Goal: Leave review/rating

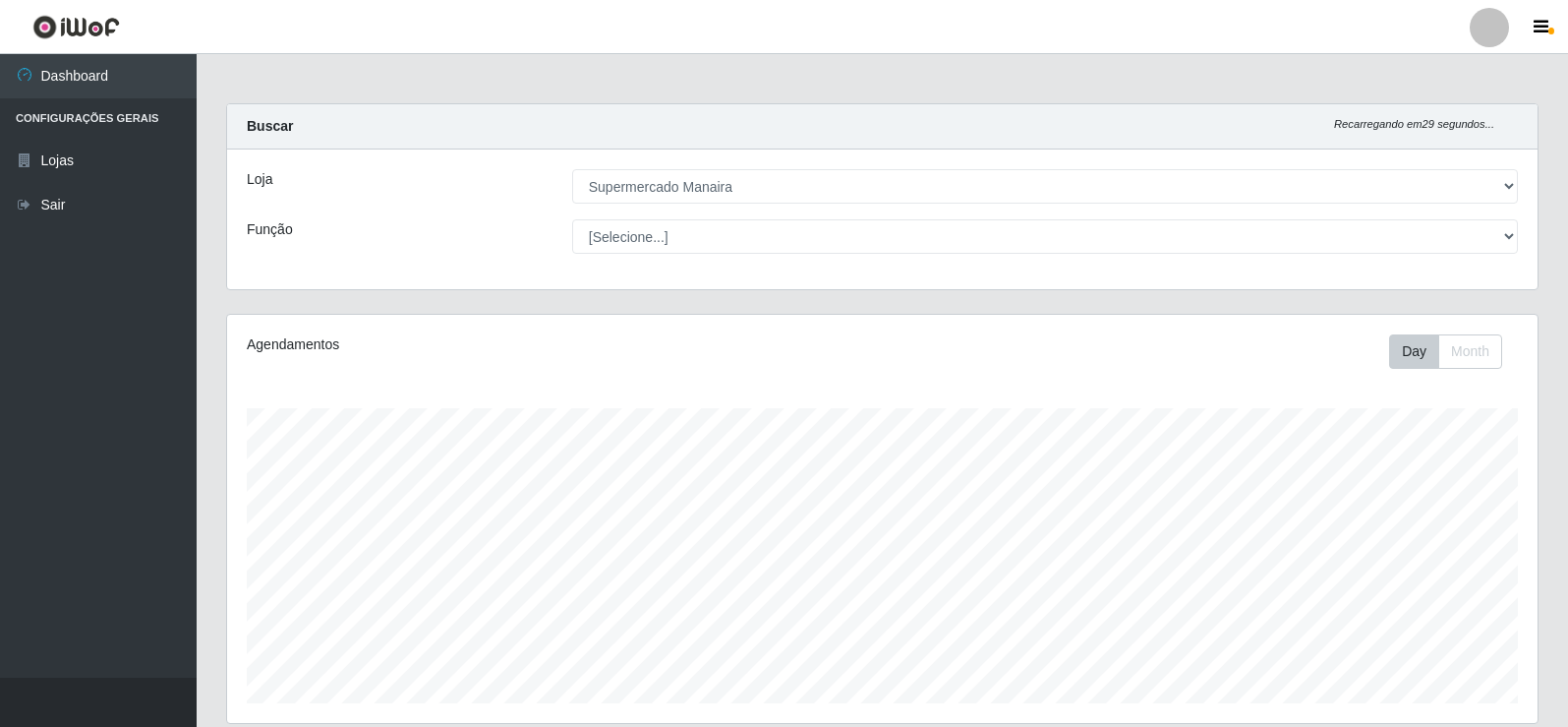
select select "443"
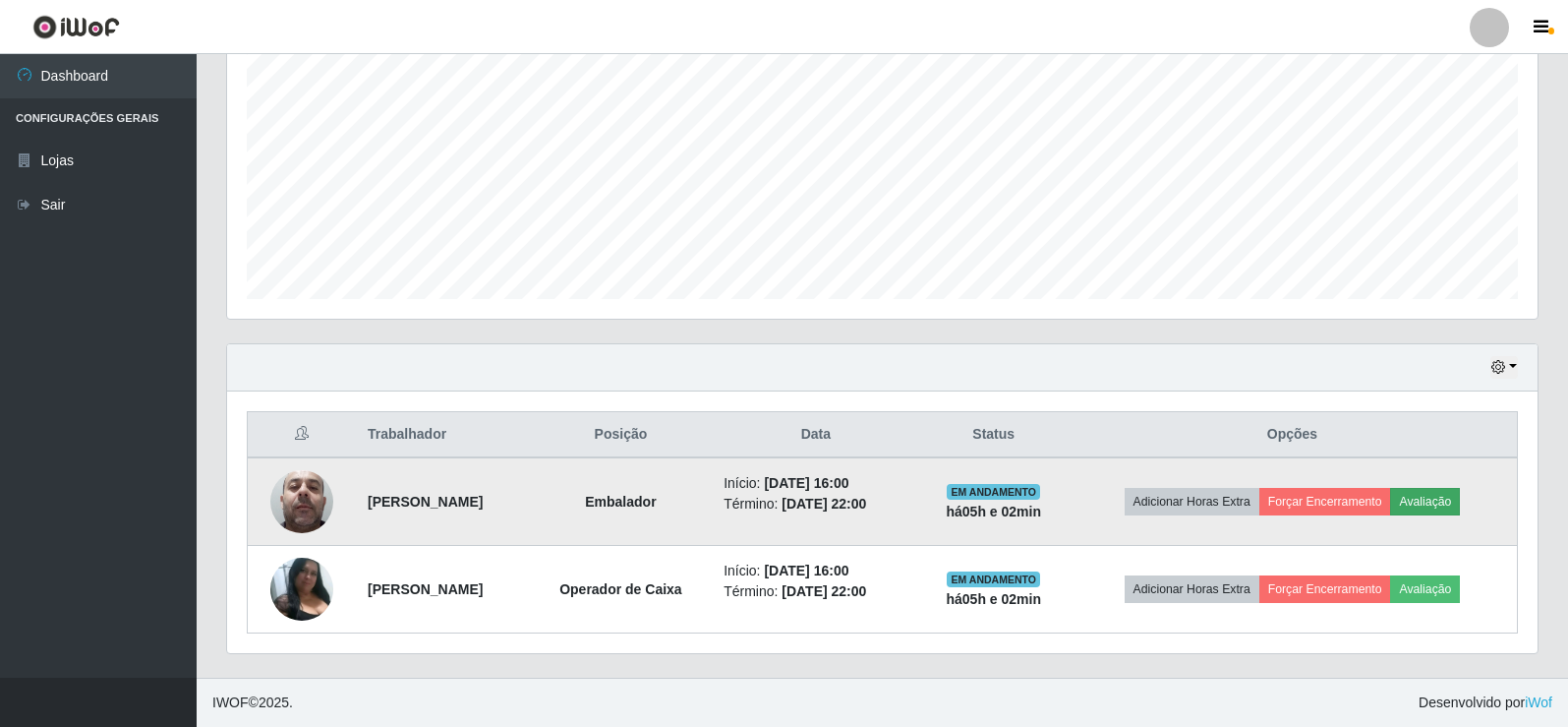
scroll to position [408, 1310]
click at [1435, 505] on button "Avaliação" at bounding box center [1425, 502] width 70 height 28
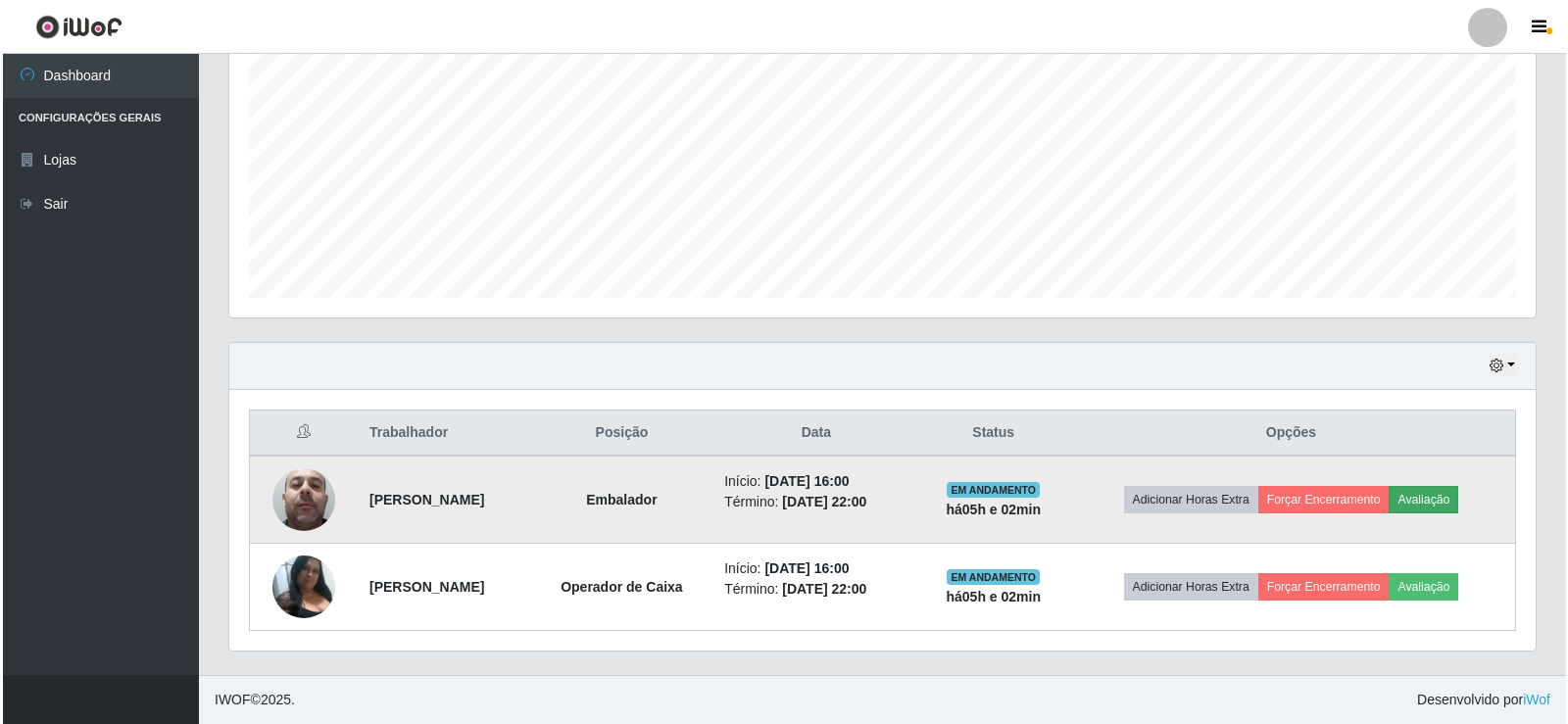
scroll to position [407, 1296]
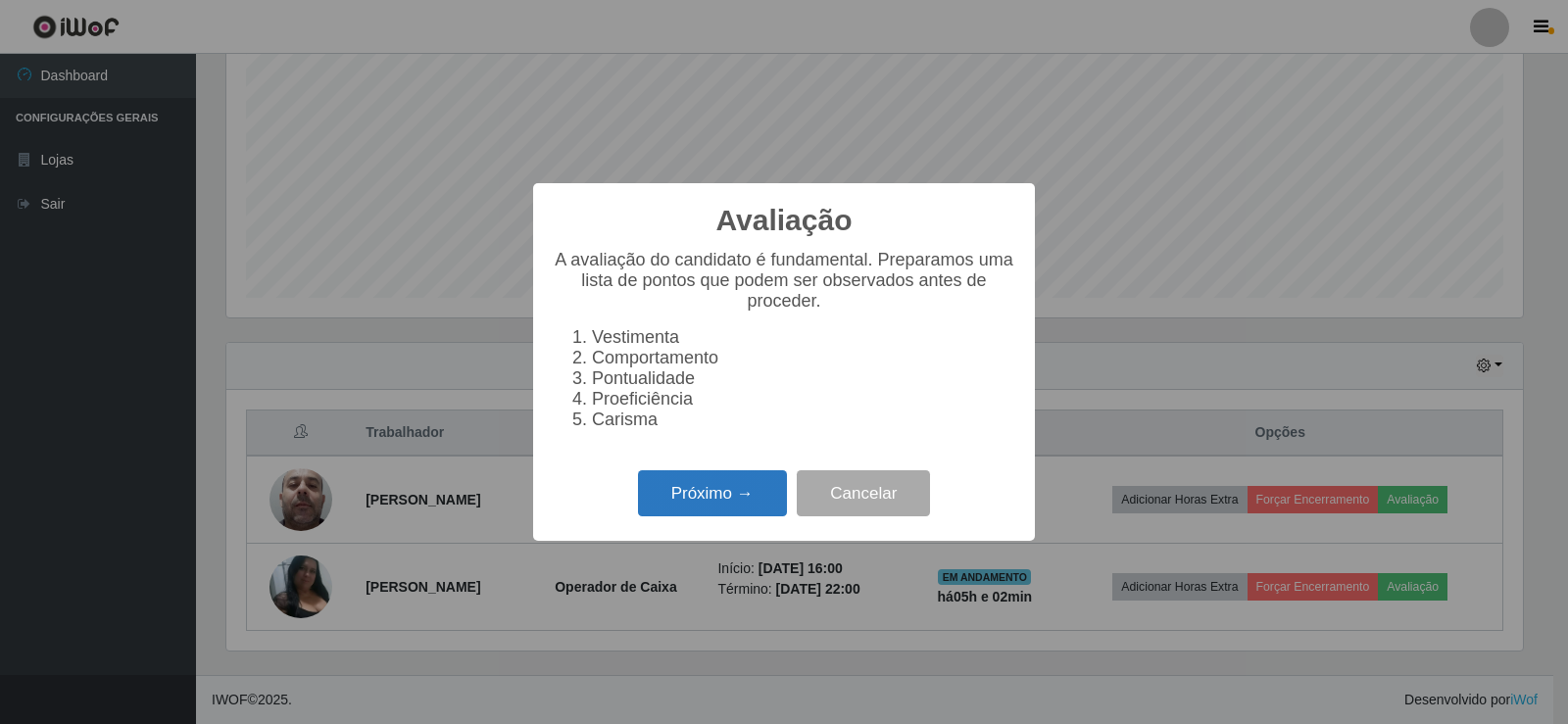
click at [759, 513] on button "Próximo →" at bounding box center [713, 493] width 149 height 46
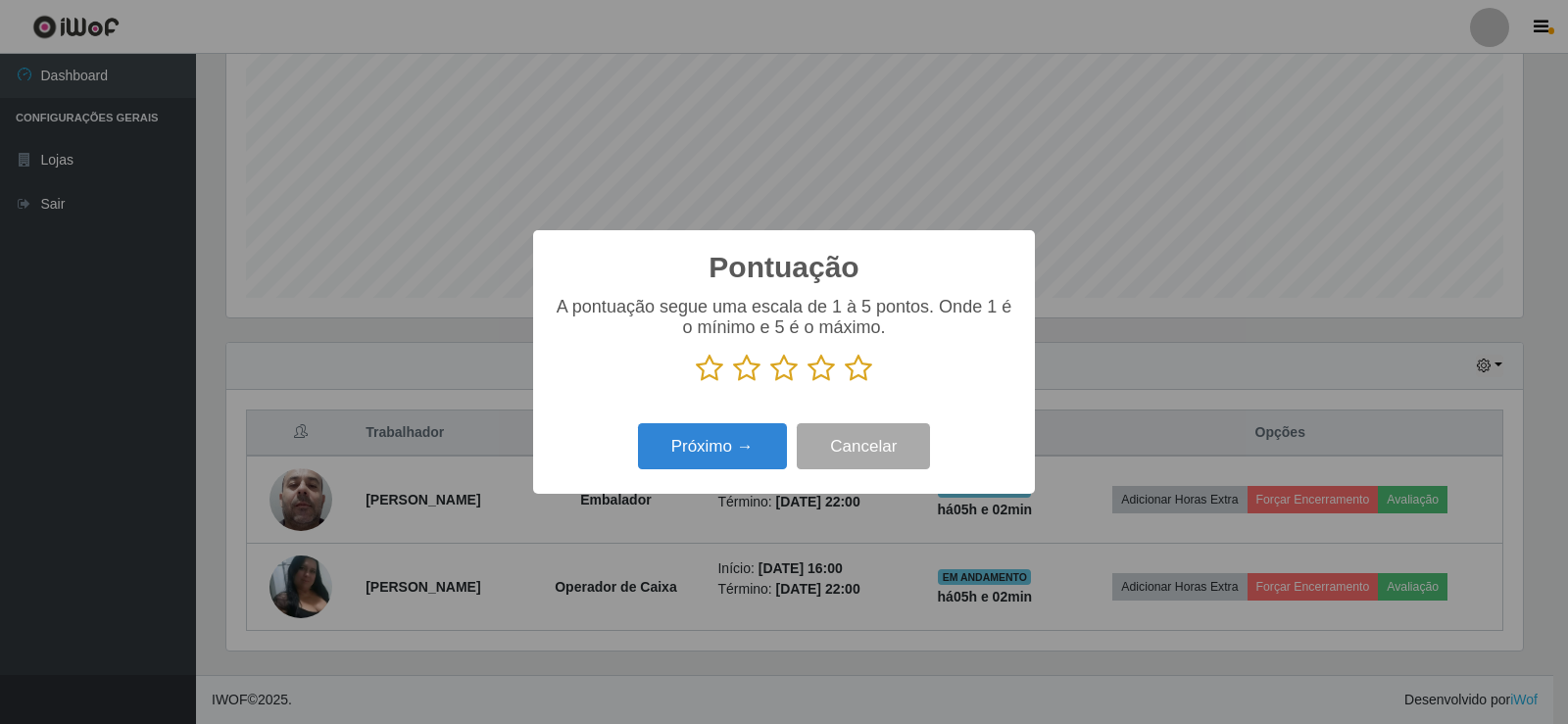
click at [852, 373] on icon at bounding box center [858, 368] width 28 height 30
click at [845, 383] on input "radio" at bounding box center [845, 383] width 0 height 0
click at [741, 446] on button "Próximo →" at bounding box center [713, 445] width 149 height 46
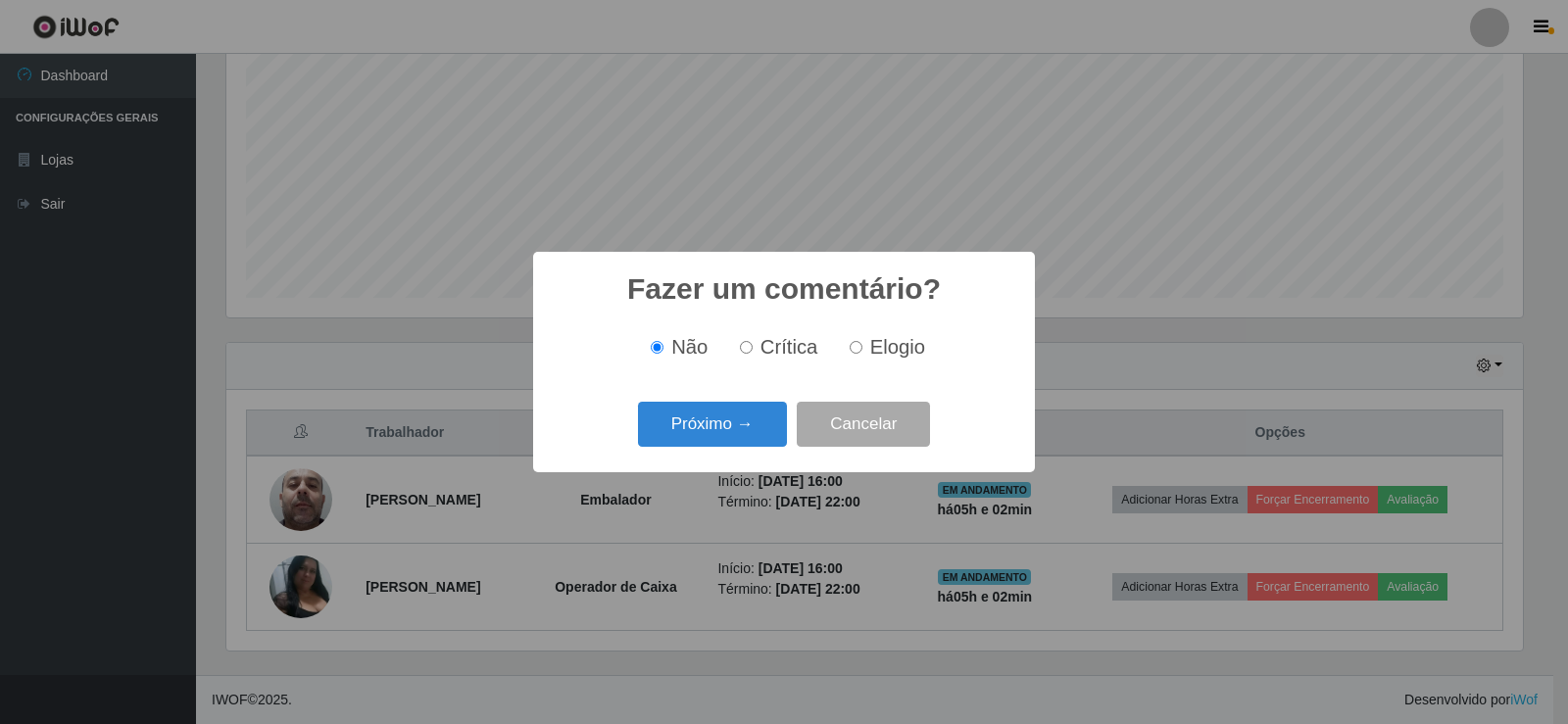
click at [850, 347] on input "Elogio" at bounding box center [855, 347] width 13 height 13
radio input "true"
click at [717, 428] on button "Próximo →" at bounding box center [713, 424] width 149 height 46
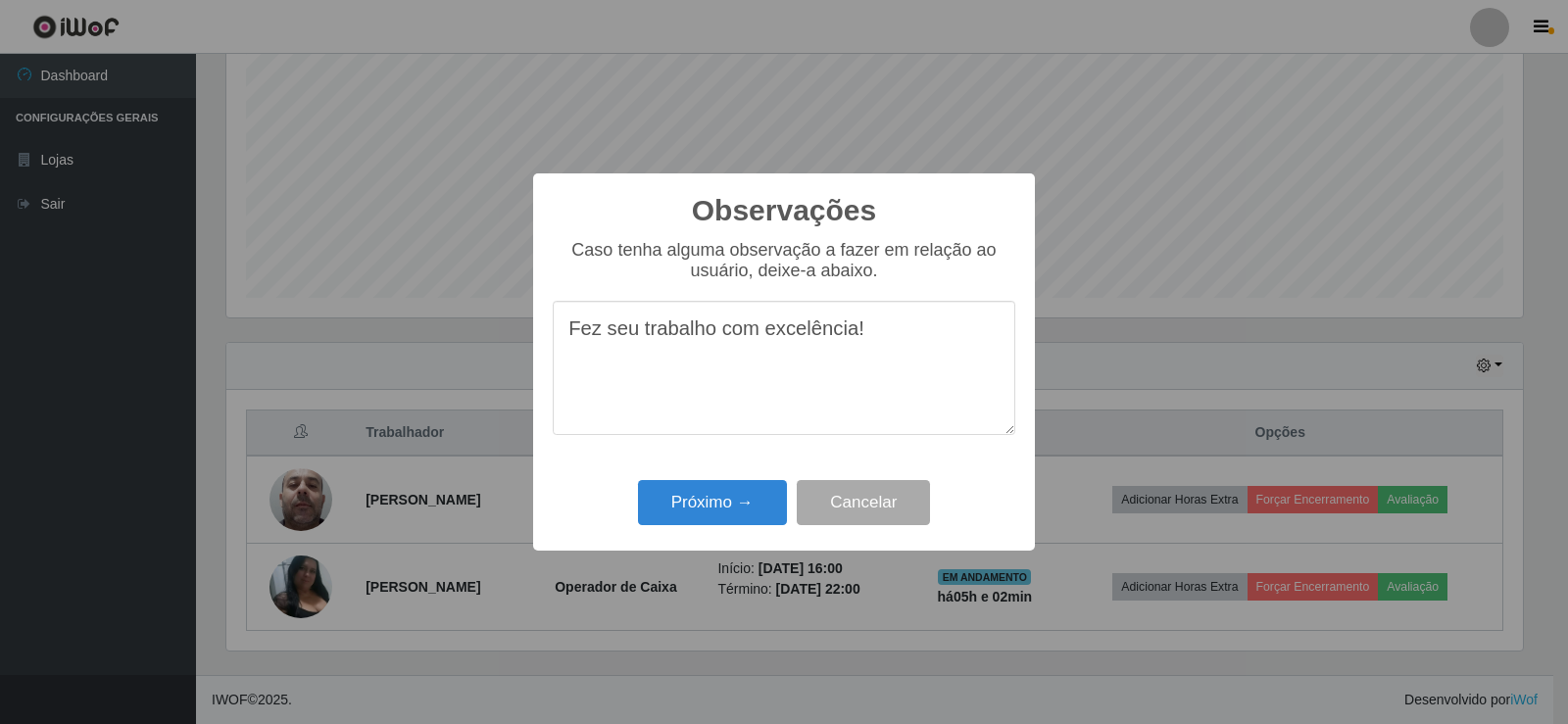
drag, startPoint x: 578, startPoint y: 336, endPoint x: 1036, endPoint y: 327, distance: 458.1
click at [1036, 327] on div "Observações × Caso tenha alguma observação a fazer em relação ao usuário, deixe…" at bounding box center [784, 362] width 1568 height 724
click at [971, 364] on textarea "Fez seu trabalho com excelência!" at bounding box center [784, 367] width 462 height 134
type textarea "Fez seu trabalho com excelência!"
click at [693, 506] on button "Próximo →" at bounding box center [713, 503] width 149 height 46
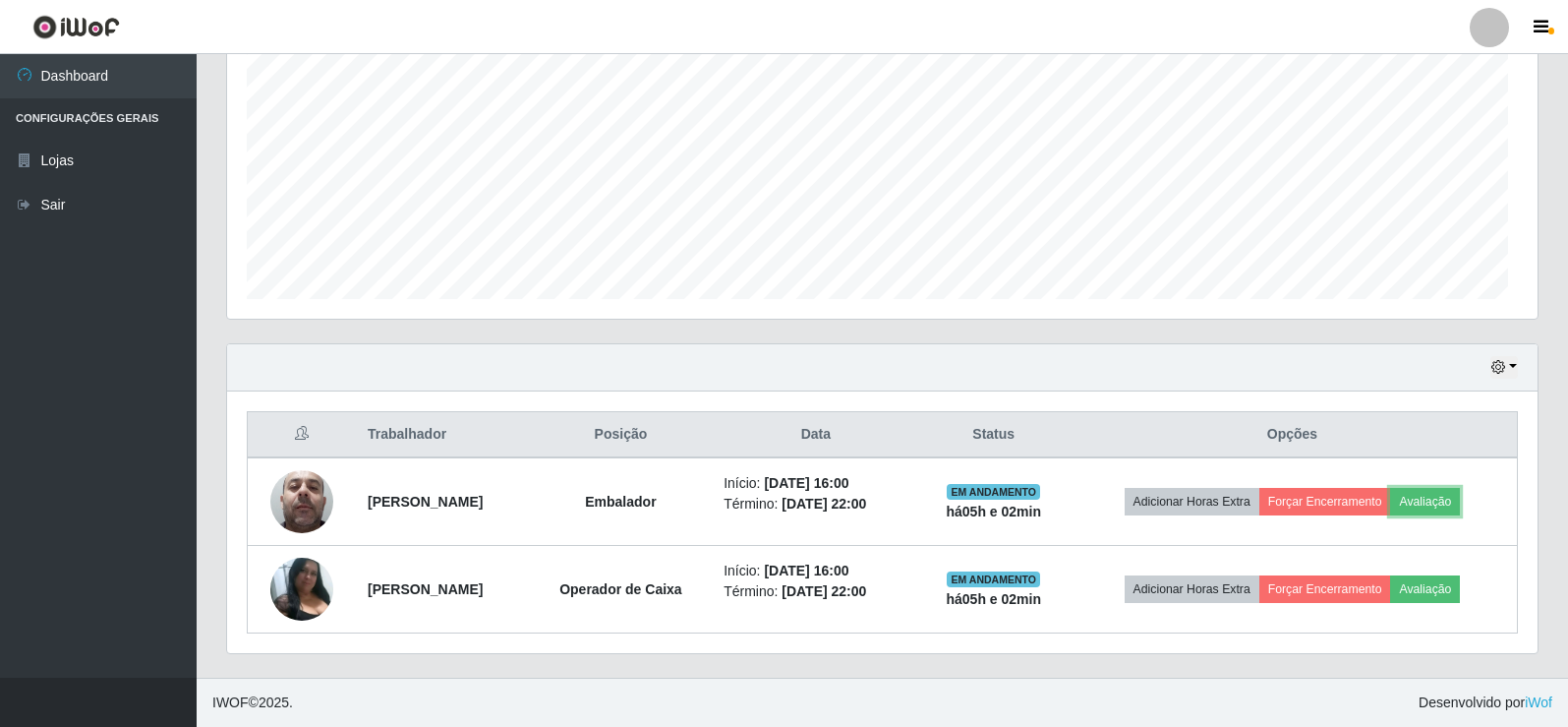
scroll to position [408, 1310]
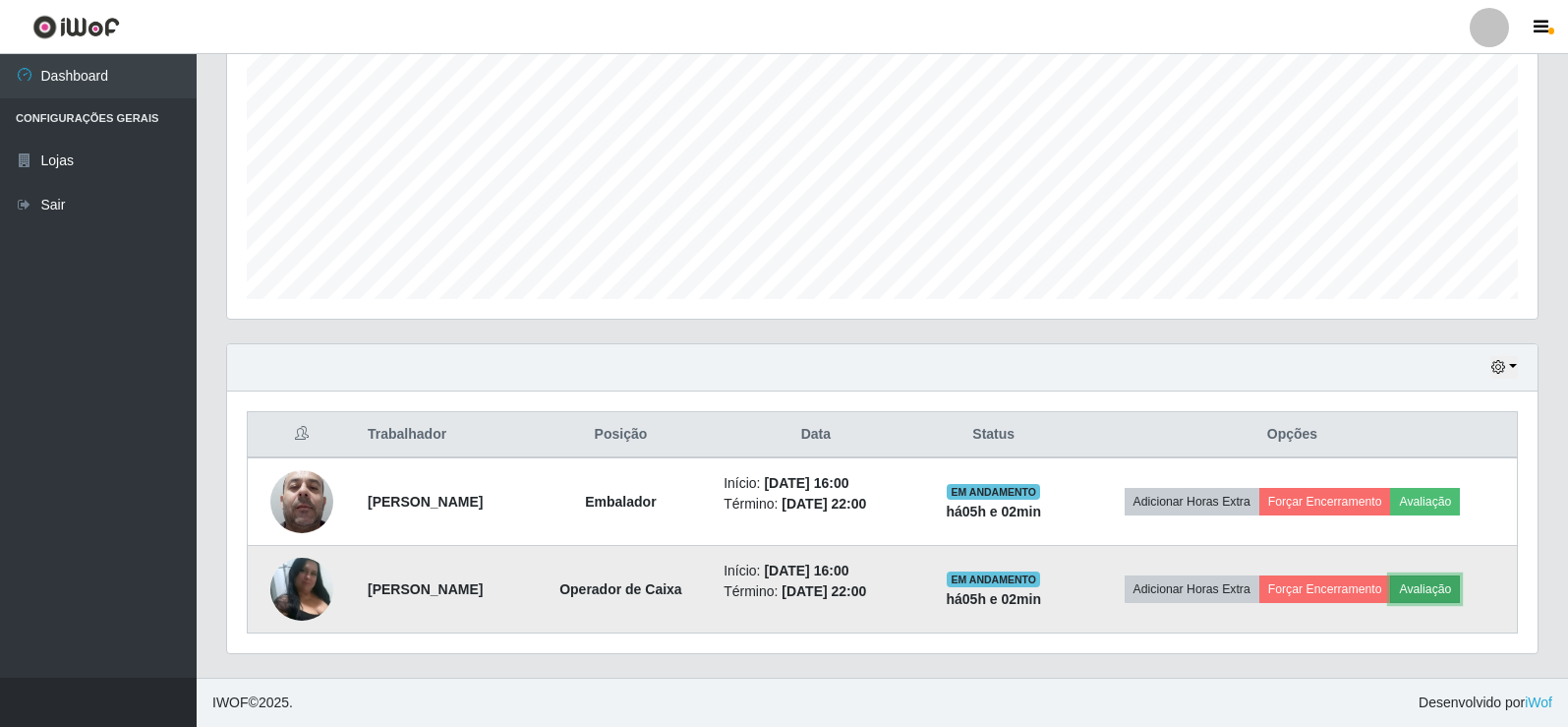
click at [1451, 592] on button "Avaliação" at bounding box center [1425, 590] width 70 height 28
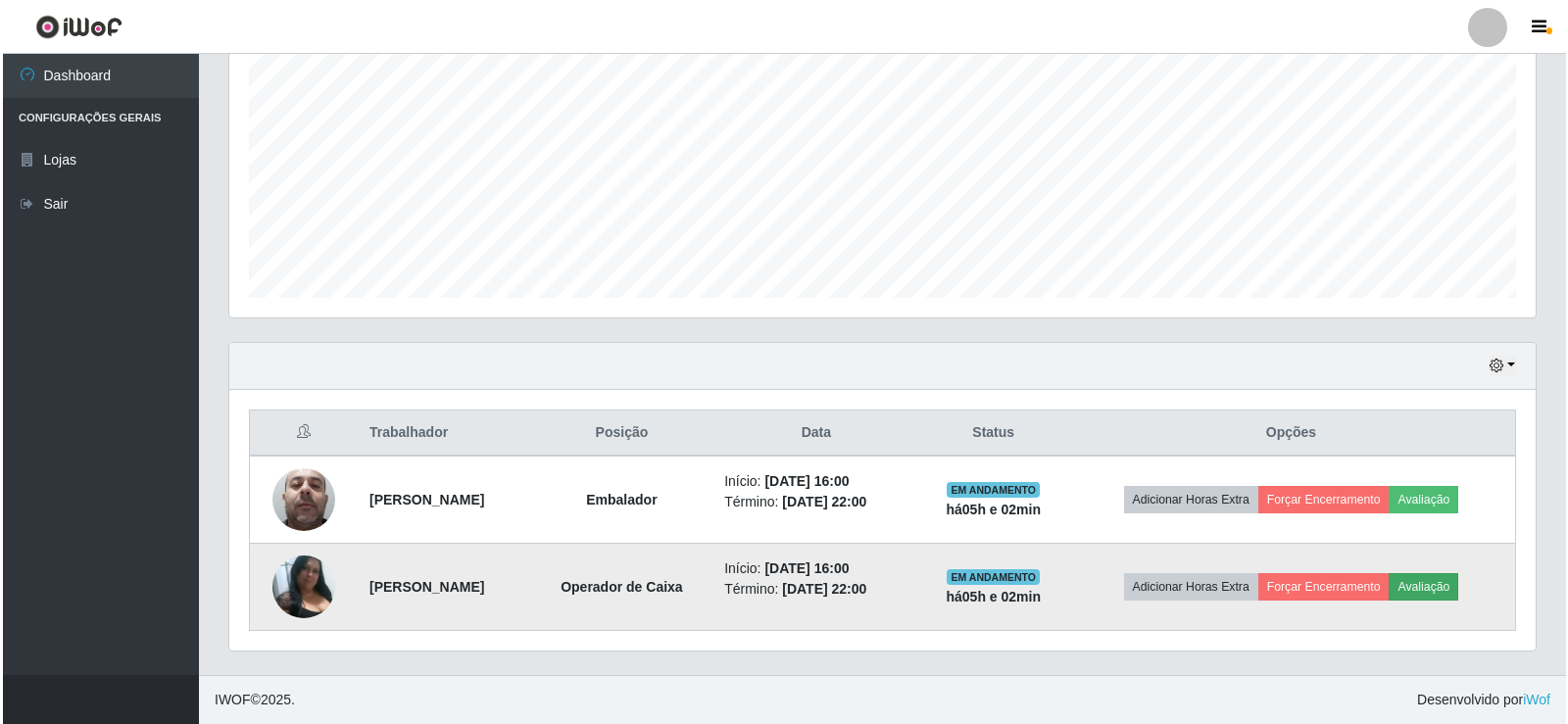
scroll to position [407, 1296]
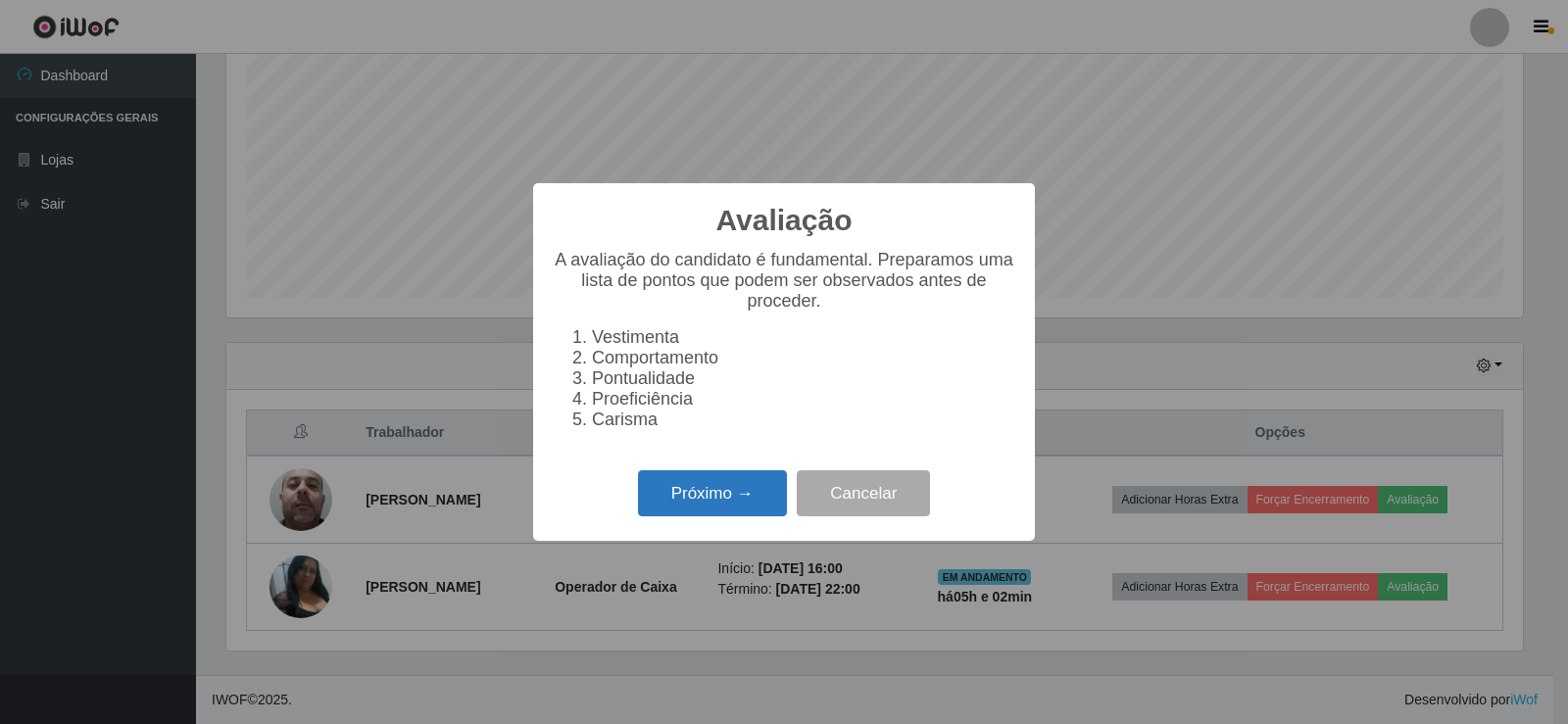
click at [755, 499] on button "Próximo →" at bounding box center [713, 493] width 149 height 46
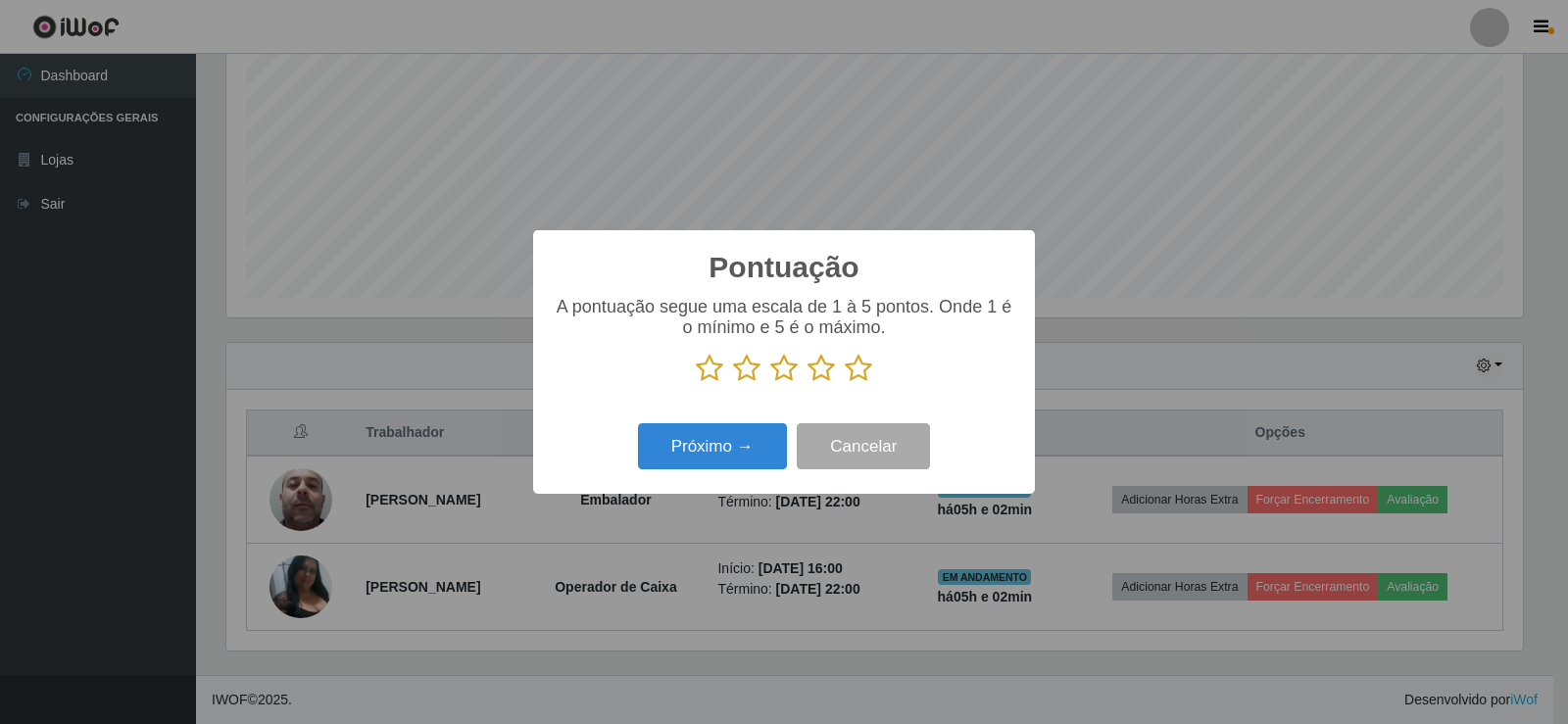
click at [859, 370] on icon at bounding box center [858, 368] width 28 height 30
click at [845, 383] on input "radio" at bounding box center [845, 383] width 0 height 0
click at [743, 446] on button "Próximo →" at bounding box center [713, 445] width 149 height 46
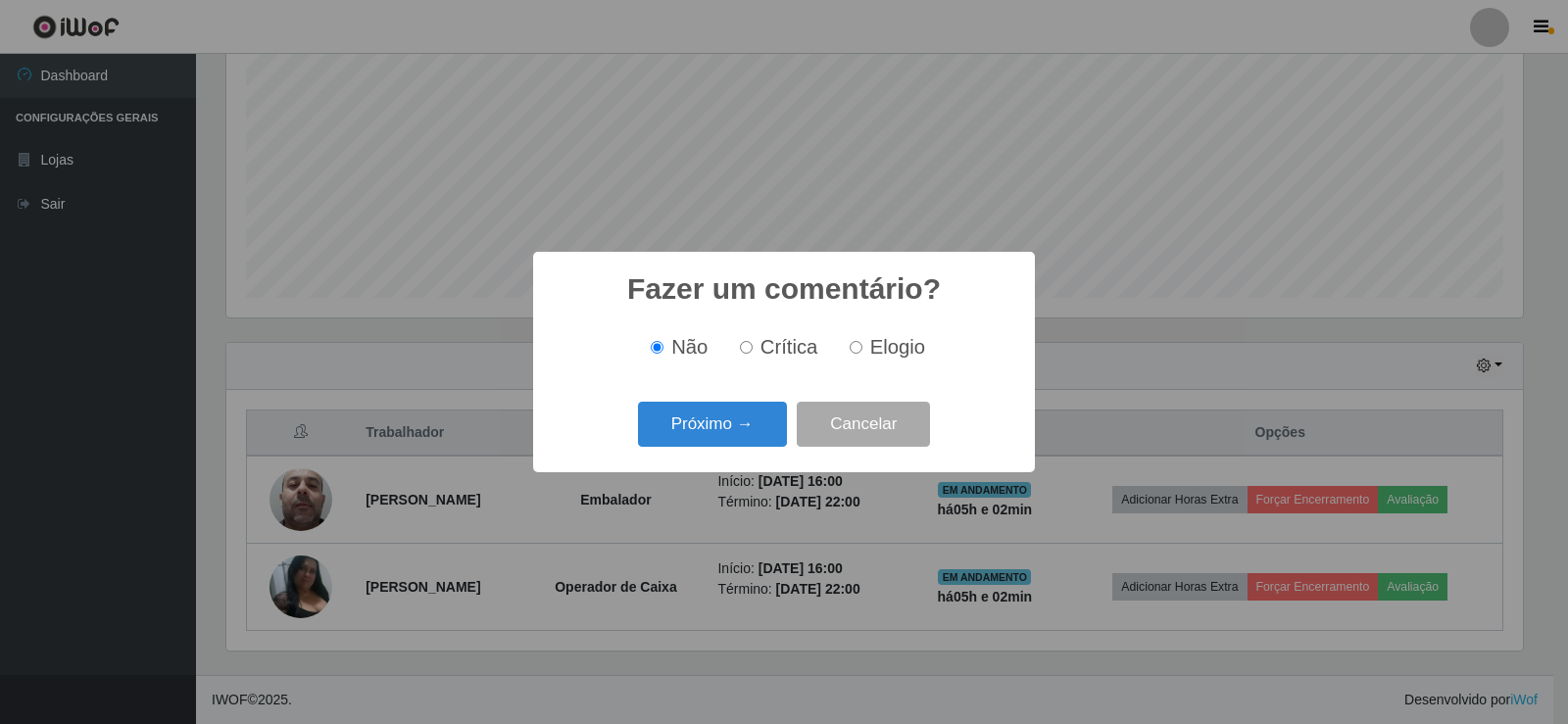
click at [850, 350] on input "Elogio" at bounding box center [855, 347] width 13 height 13
radio input "true"
click at [756, 426] on button "Próximo →" at bounding box center [713, 424] width 149 height 46
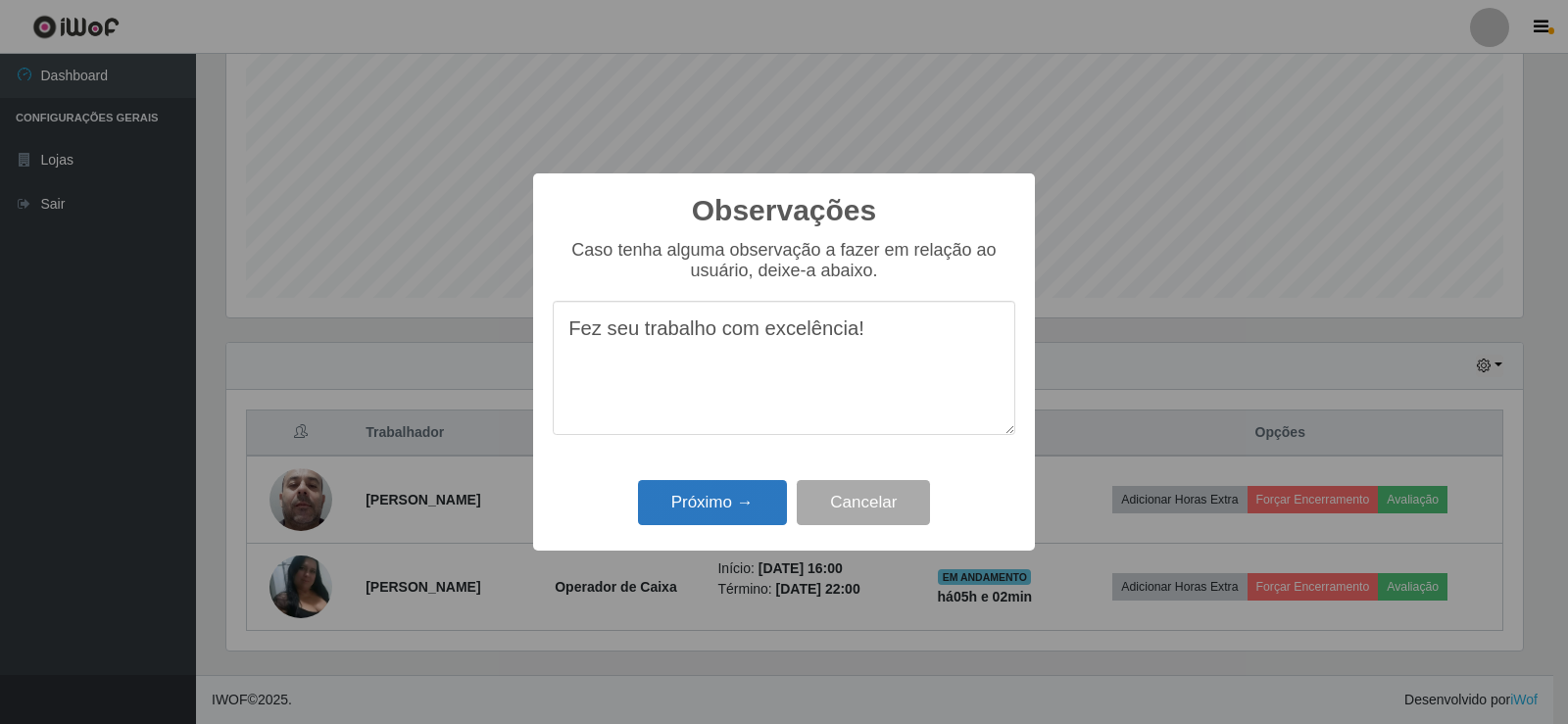
type textarea "Fez seu trabalho com excelência!"
click at [753, 514] on button "Próximo →" at bounding box center [713, 503] width 149 height 46
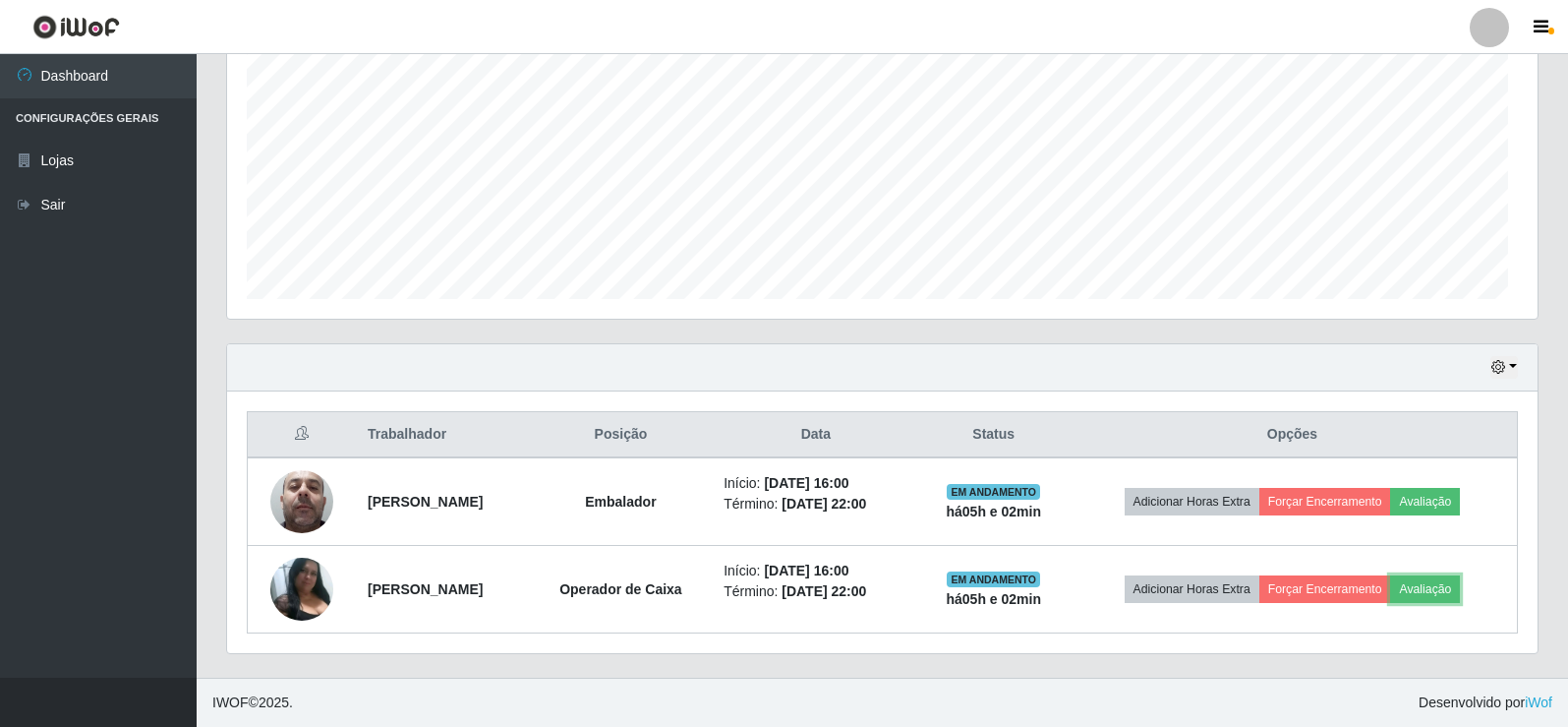
scroll to position [408, 1310]
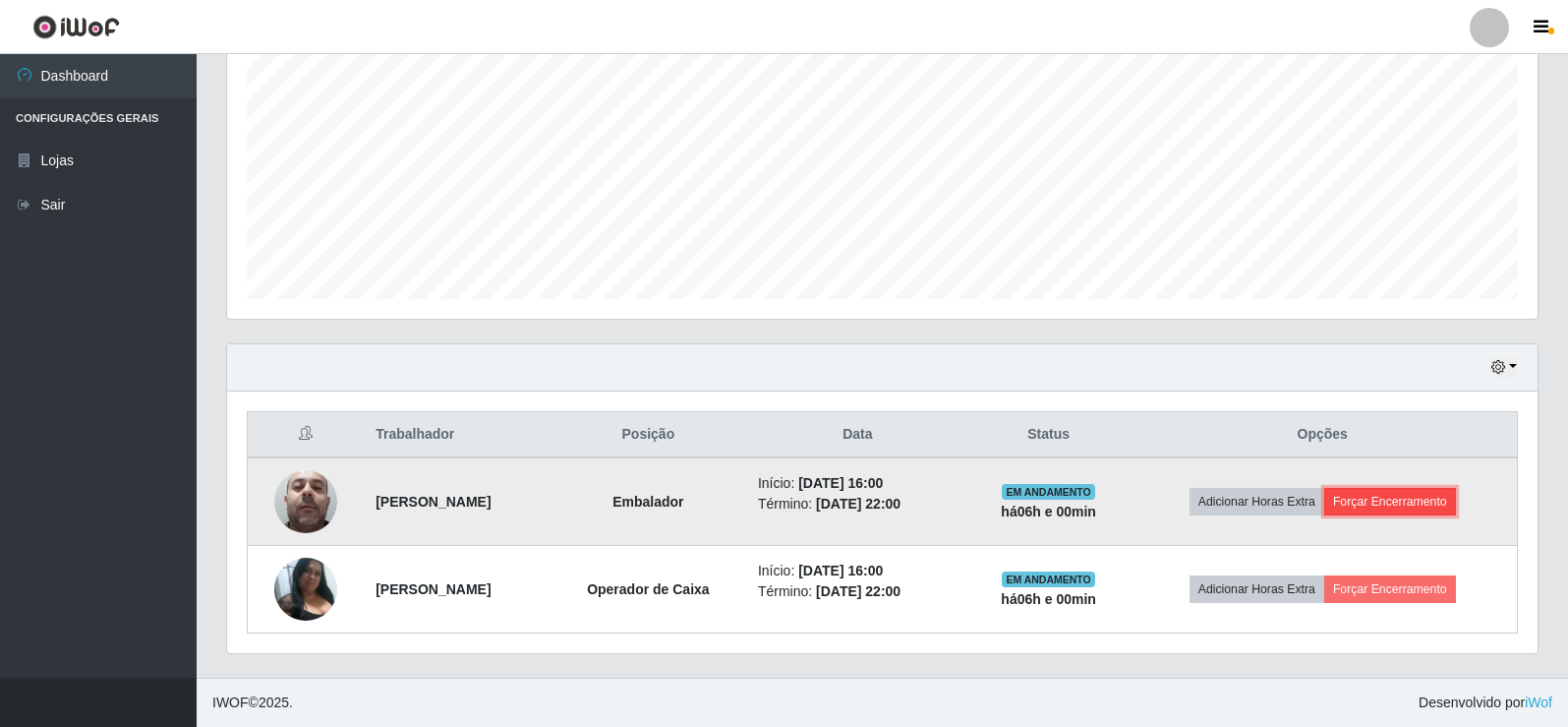
click at [1418, 501] on button "Forçar Encerramento" at bounding box center [1390, 502] width 131 height 28
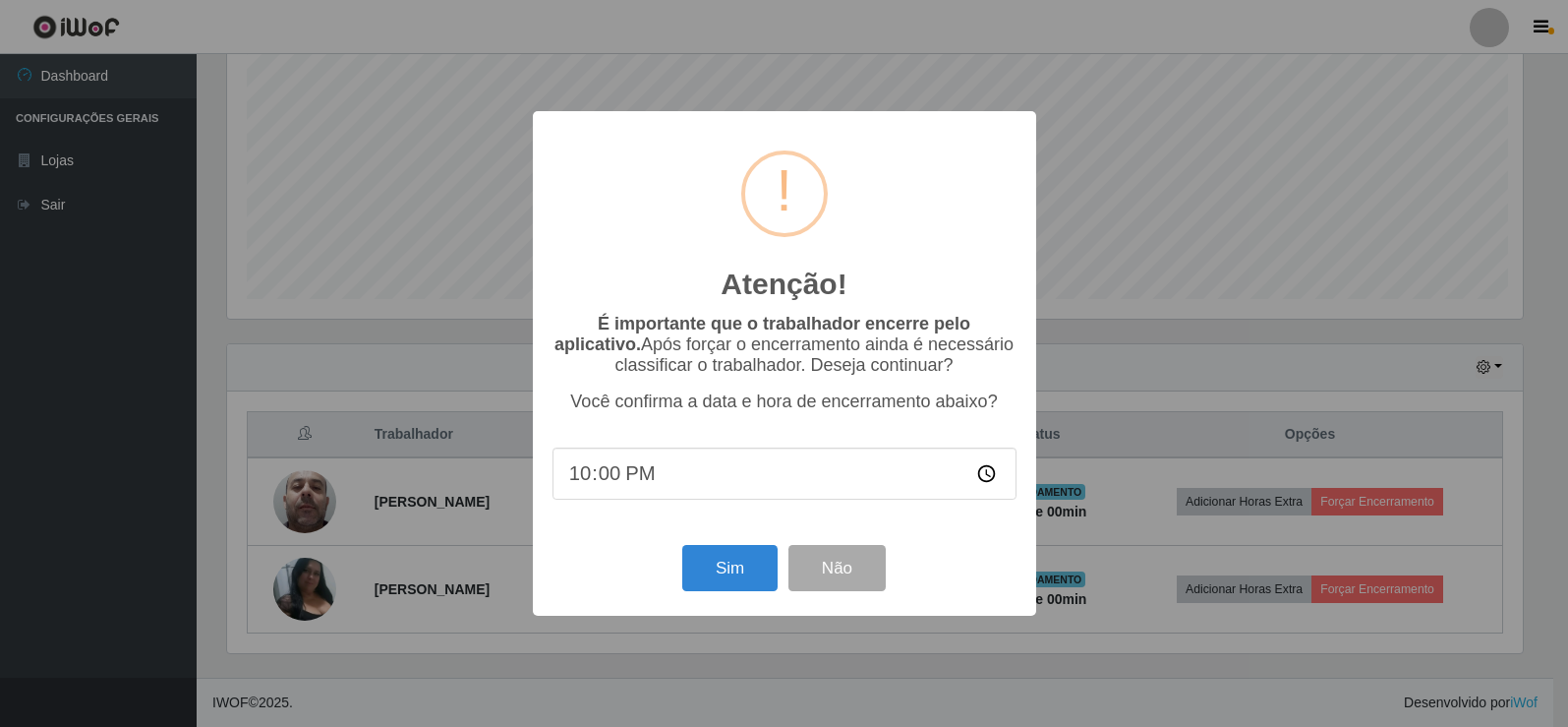
scroll to position [408, 1300]
click at [751, 580] on button "Sim" at bounding box center [732, 568] width 96 height 46
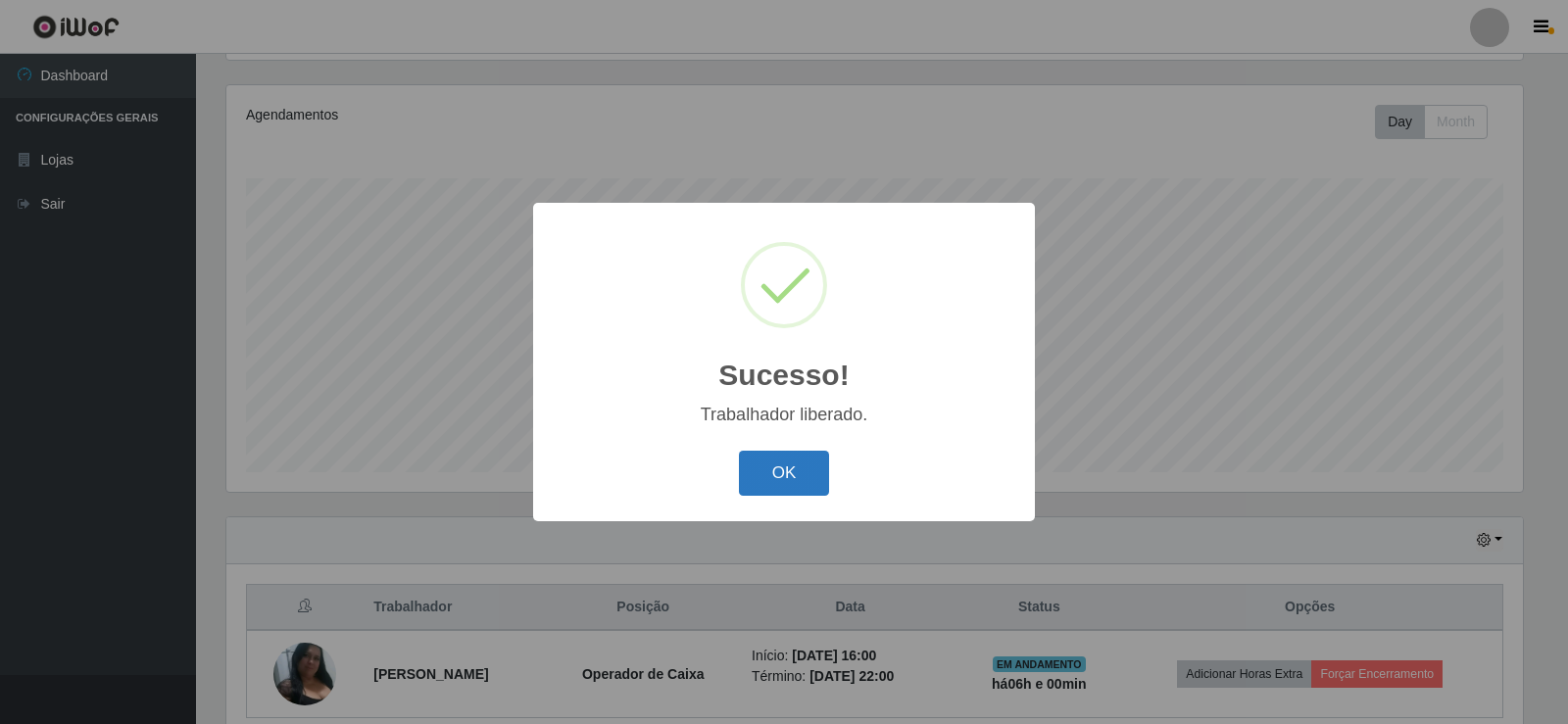
click at [799, 482] on button "OK" at bounding box center [784, 473] width 91 height 46
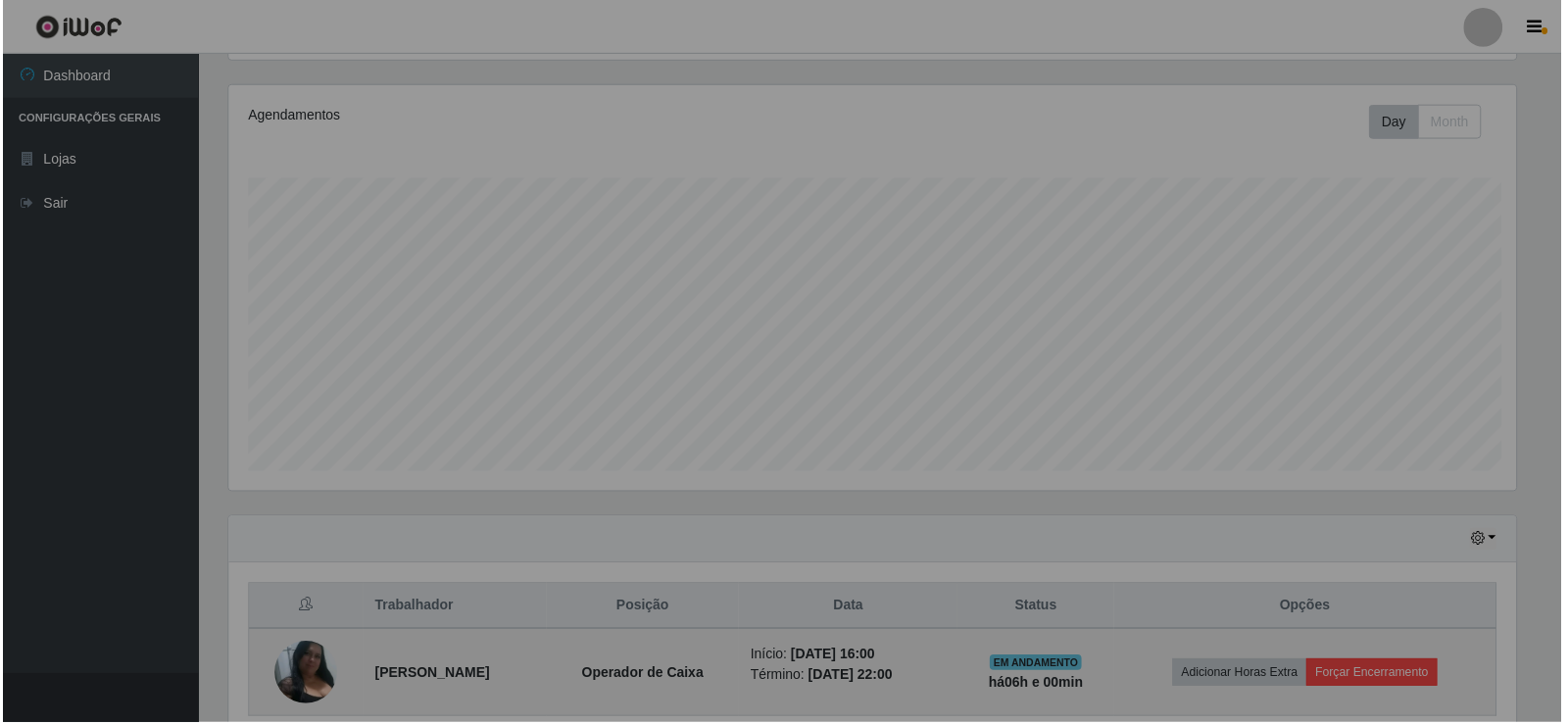
scroll to position [407, 1306]
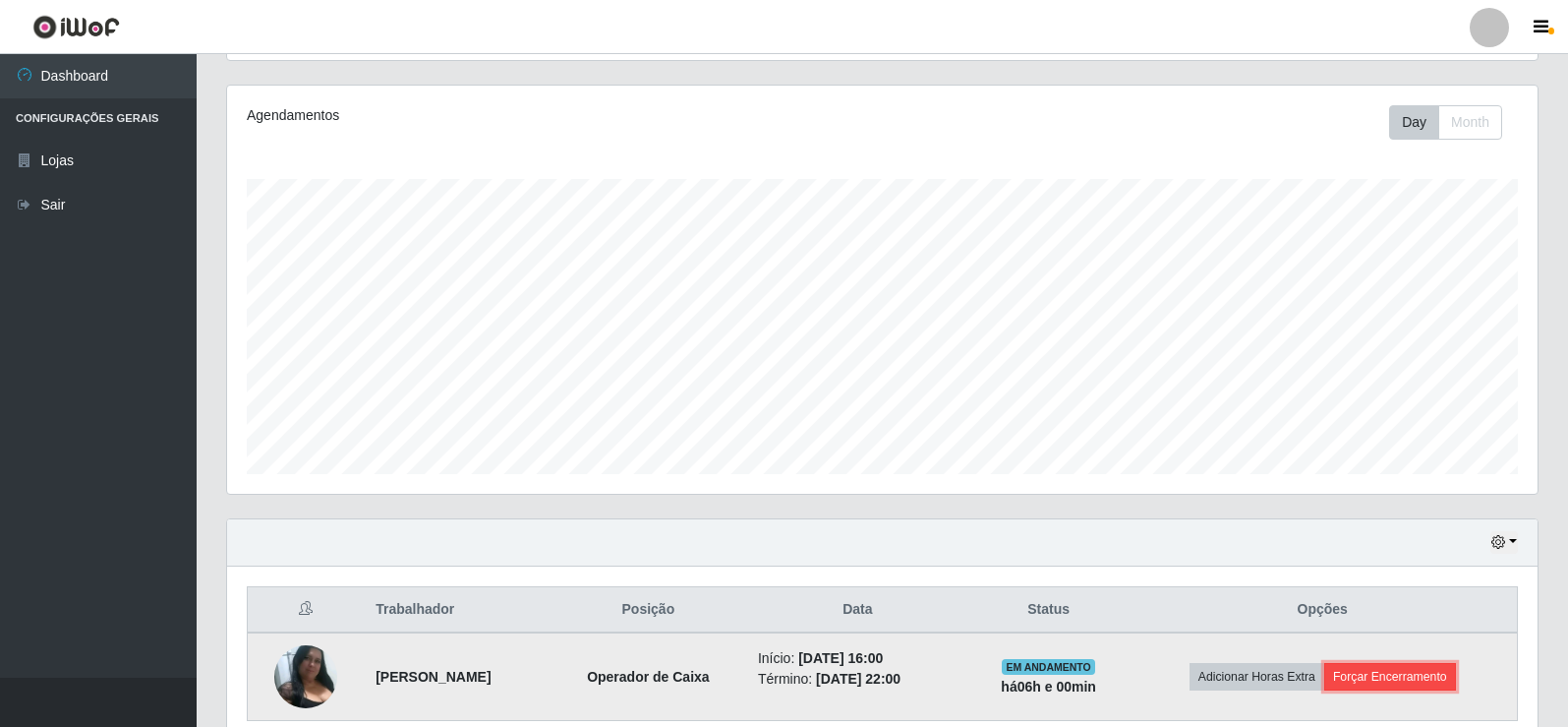
click at [1421, 682] on button "Forçar Encerramento" at bounding box center [1390, 676] width 131 height 28
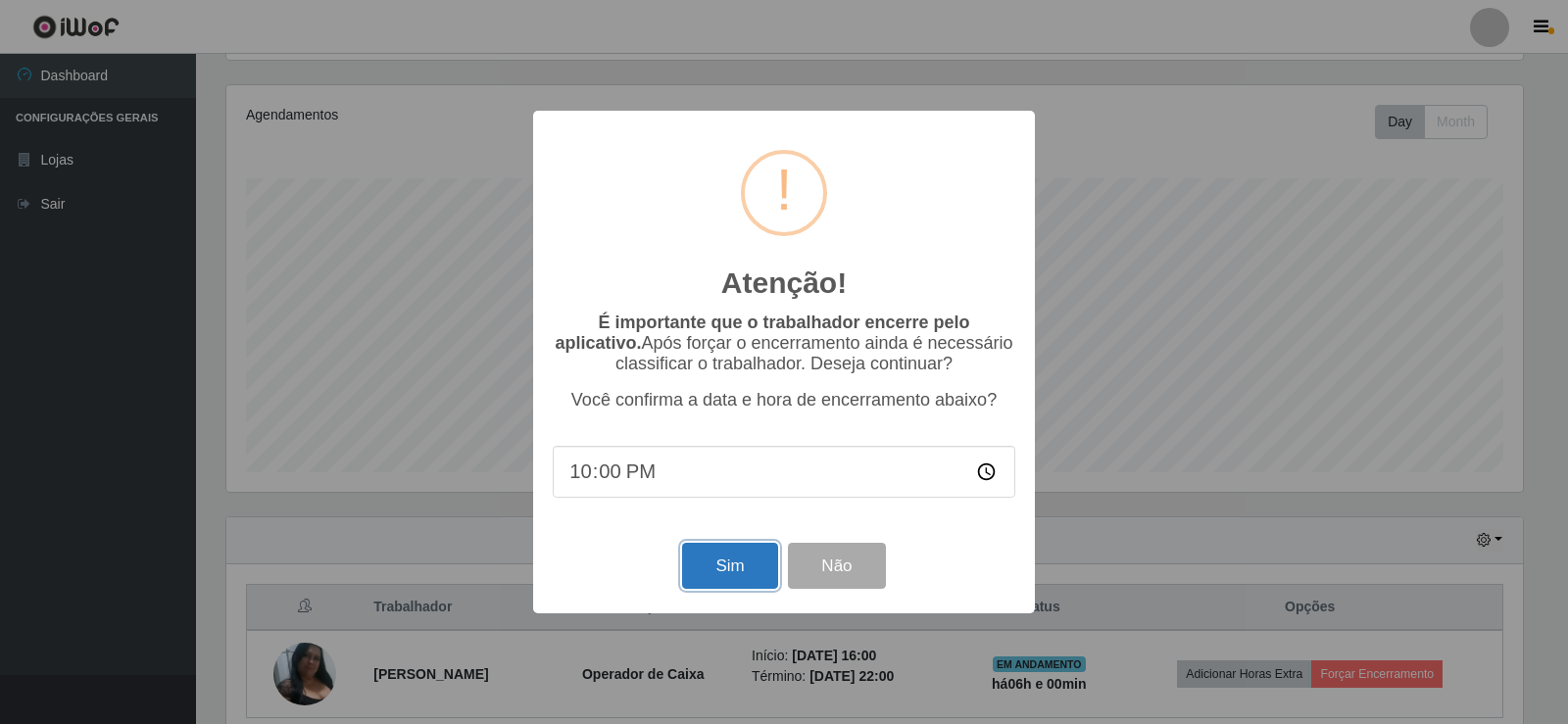
click at [739, 578] on button "Sim" at bounding box center [729, 565] width 95 height 46
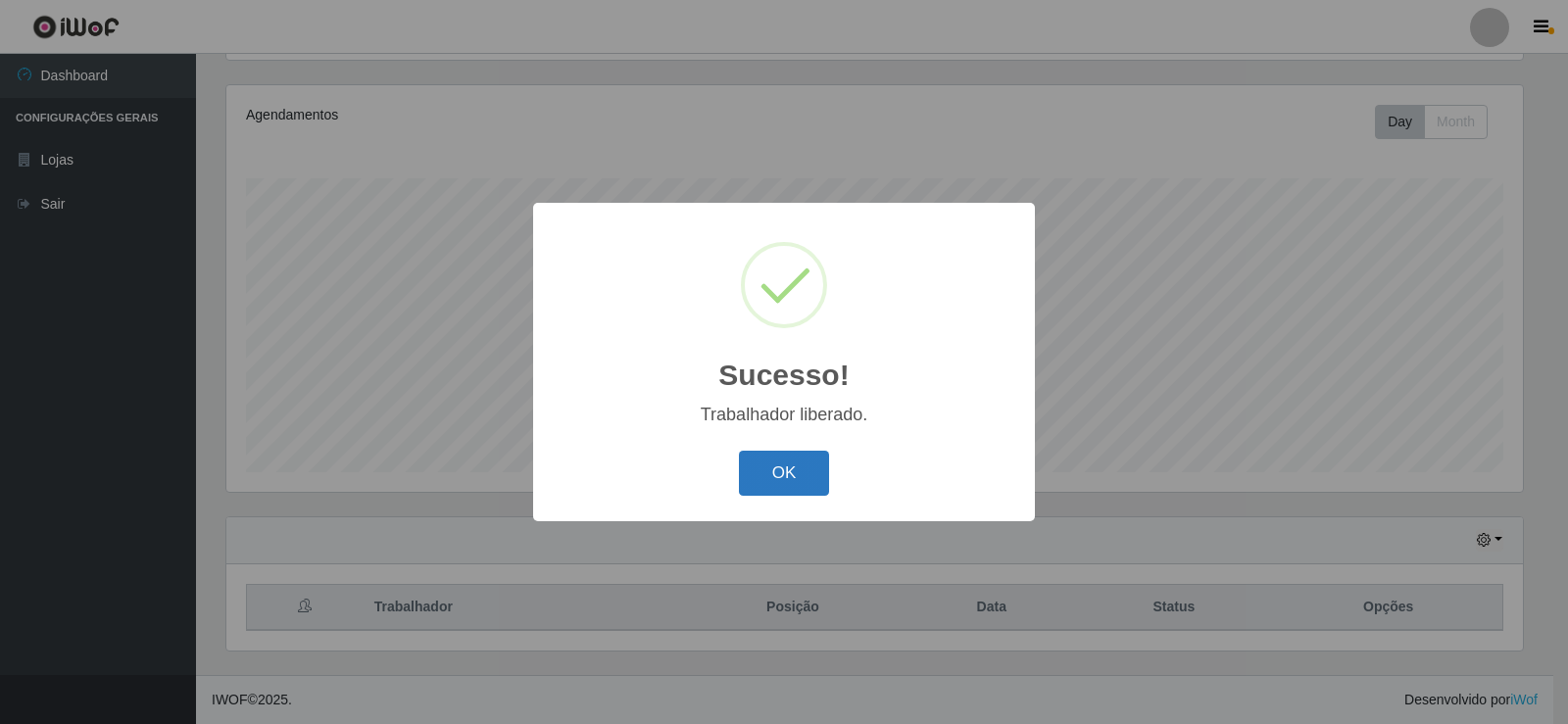
click at [800, 480] on button "OK" at bounding box center [784, 473] width 91 height 46
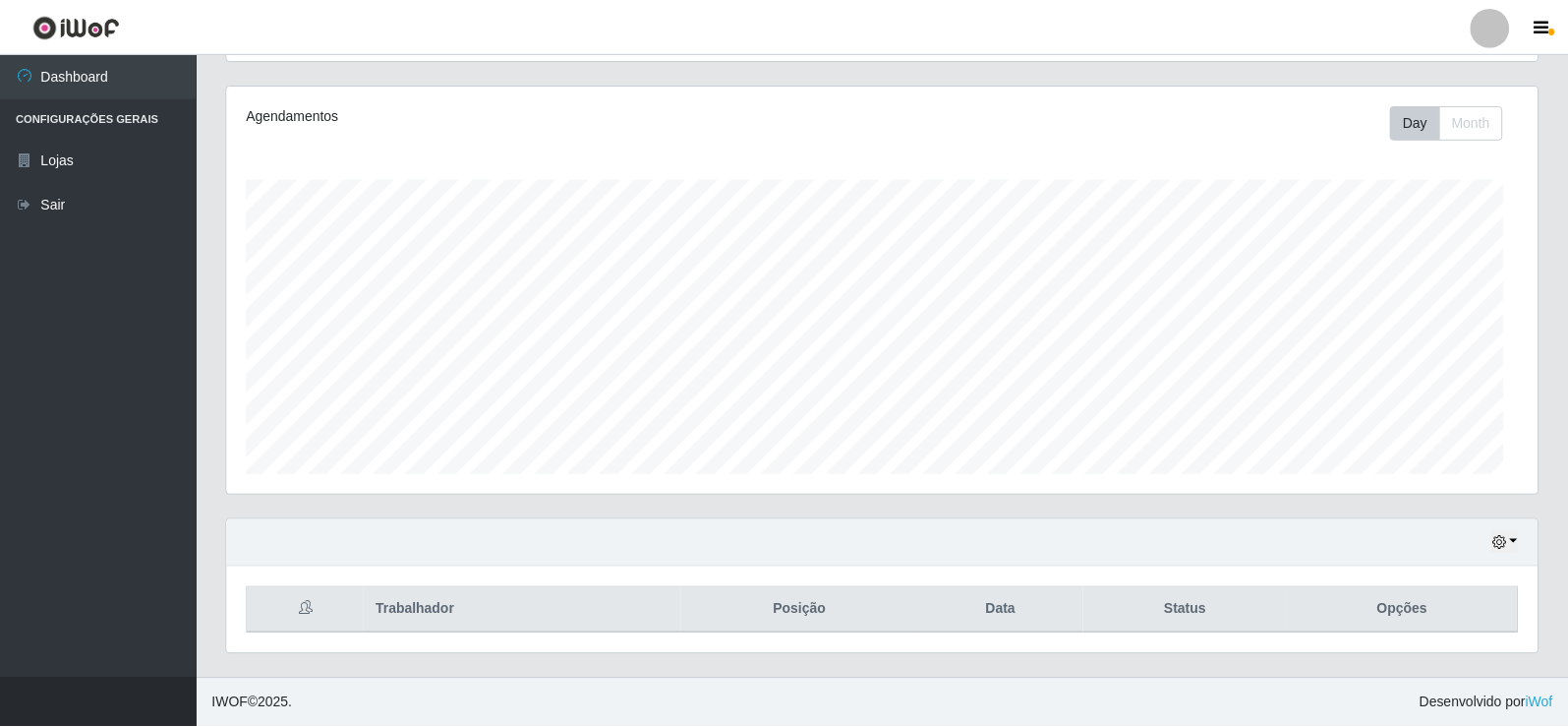
scroll to position [408, 1310]
